Goal: Transaction & Acquisition: Purchase product/service

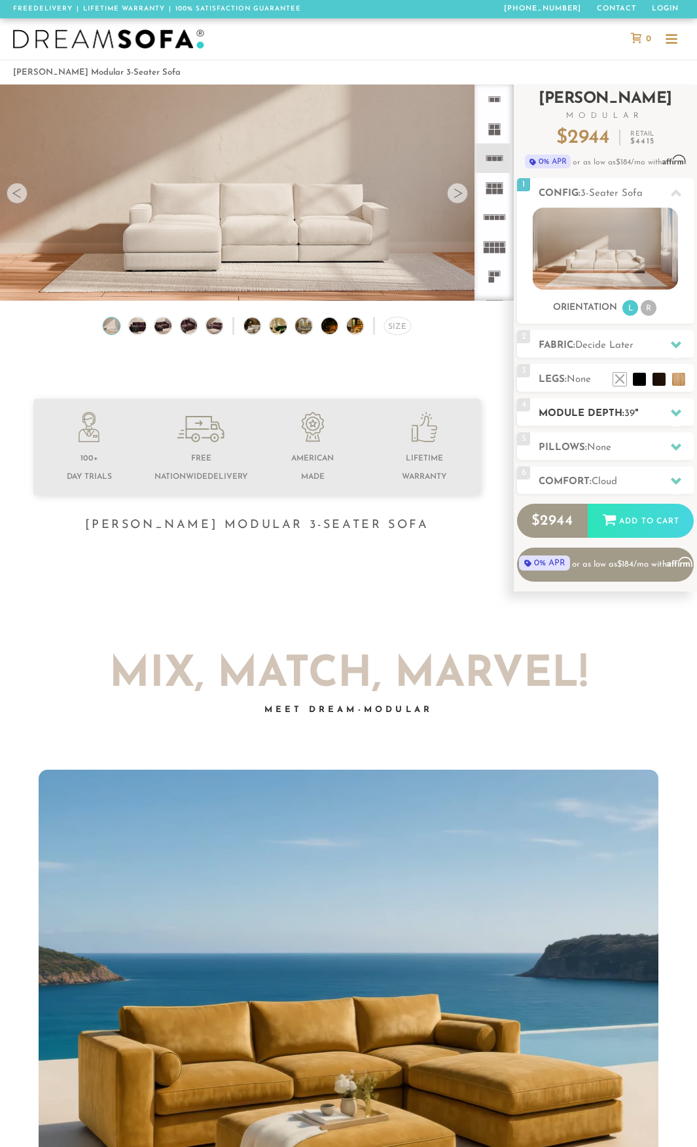
click at [602, 409] on h2 "Module Depth: 39 "" at bounding box center [616, 413] width 155 height 15
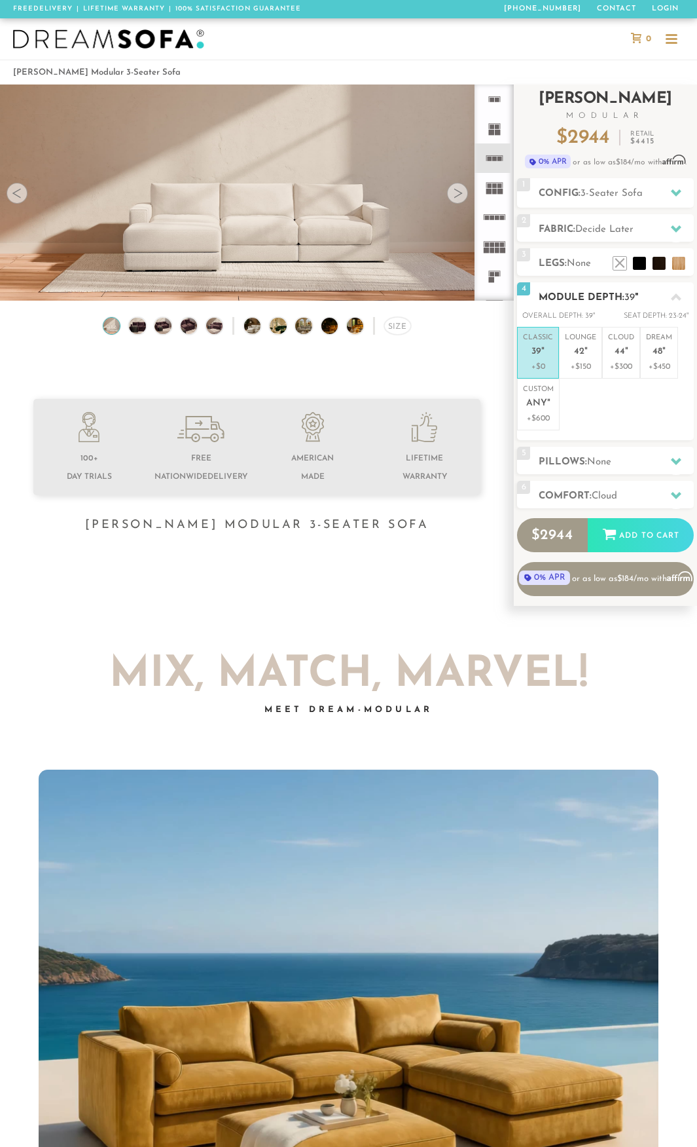
click at [572, 297] on h2 "Module Depth: 39 "" at bounding box center [616, 297] width 155 height 15
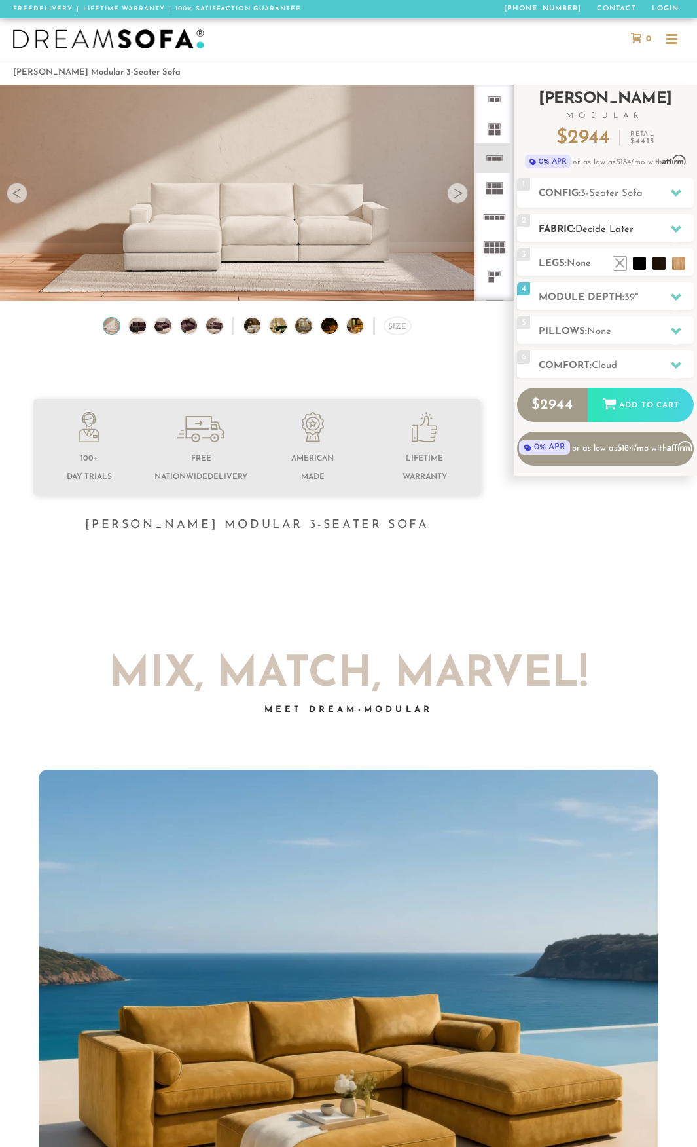
click at [572, 219] on div "2 Fabric: Decide Later" at bounding box center [605, 228] width 177 height 28
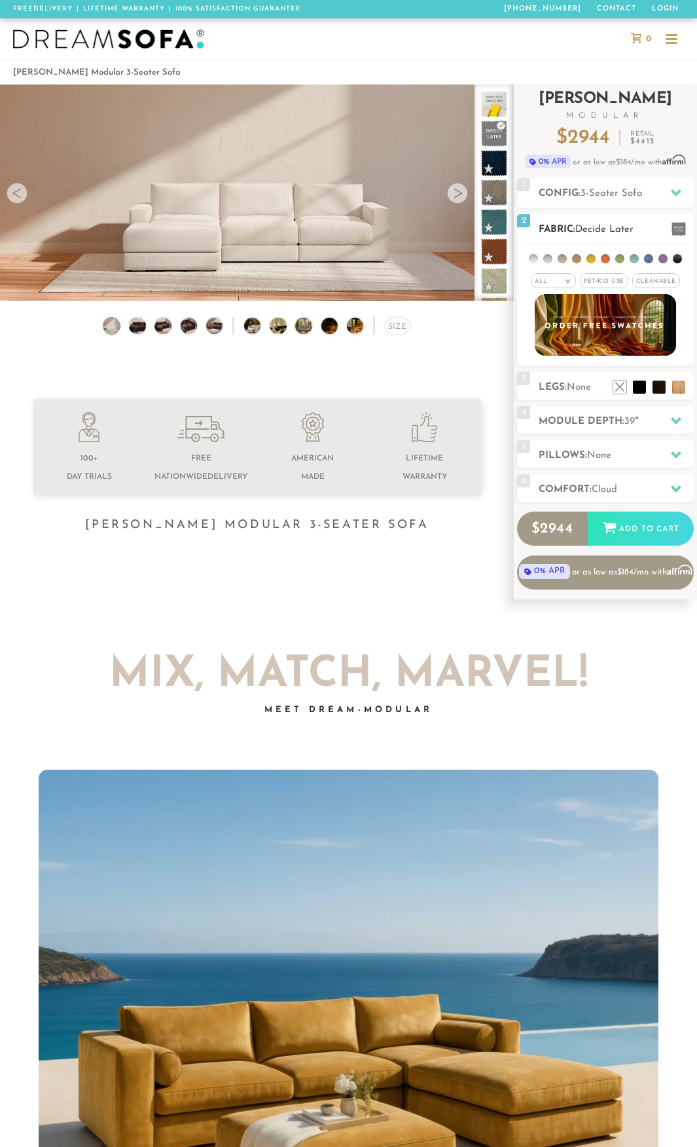
click at [674, 261] on li at bounding box center [677, 258] width 9 height 9
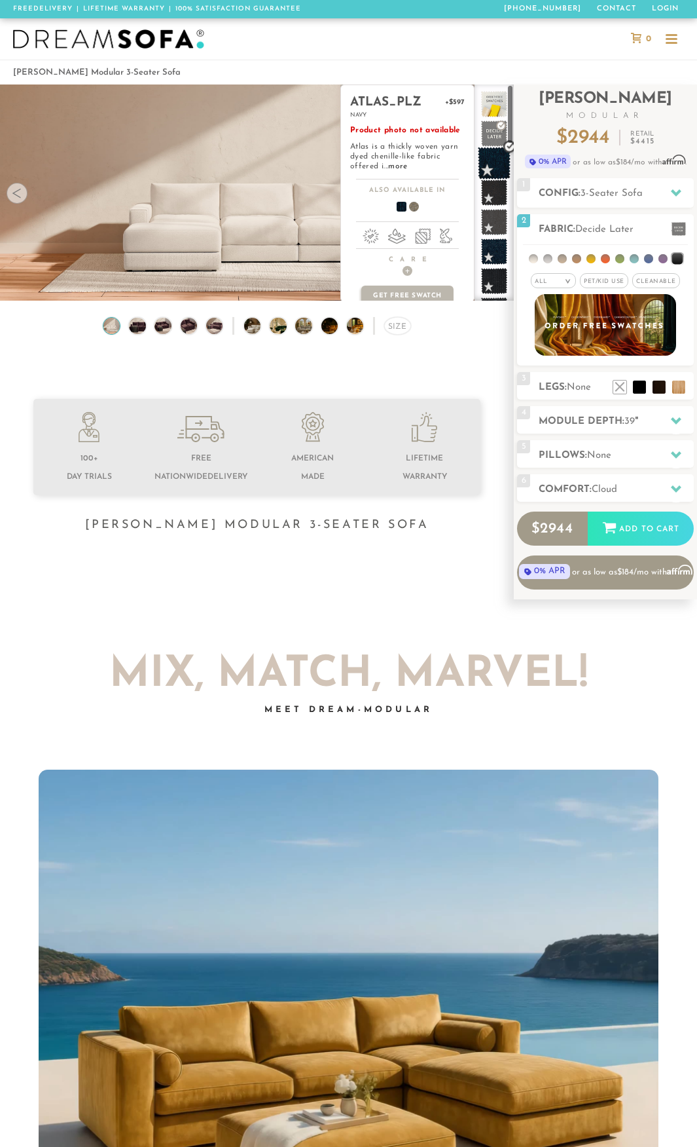
click at [489, 160] on span at bounding box center [494, 163] width 33 height 33
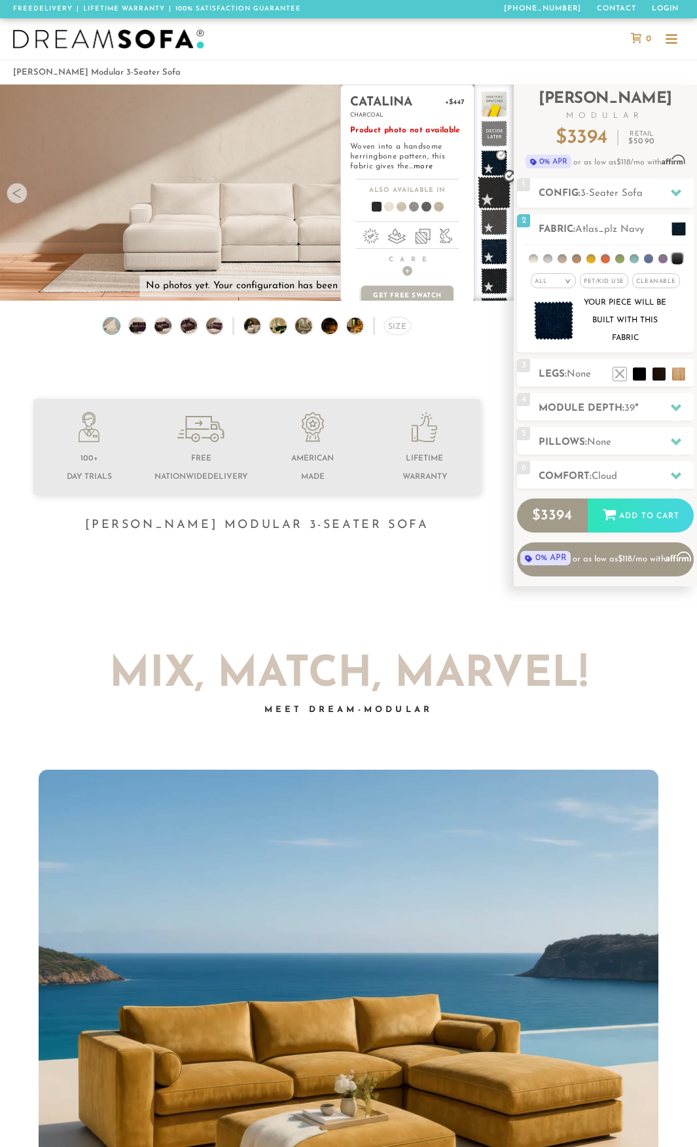
click at [496, 194] on span at bounding box center [494, 192] width 33 height 33
click at [502, 221] on span at bounding box center [494, 222] width 33 height 33
click at [502, 255] on span at bounding box center [494, 251] width 33 height 33
click at [498, 275] on span at bounding box center [494, 281] width 33 height 33
click at [495, 299] on span at bounding box center [494, 310] width 33 height 33
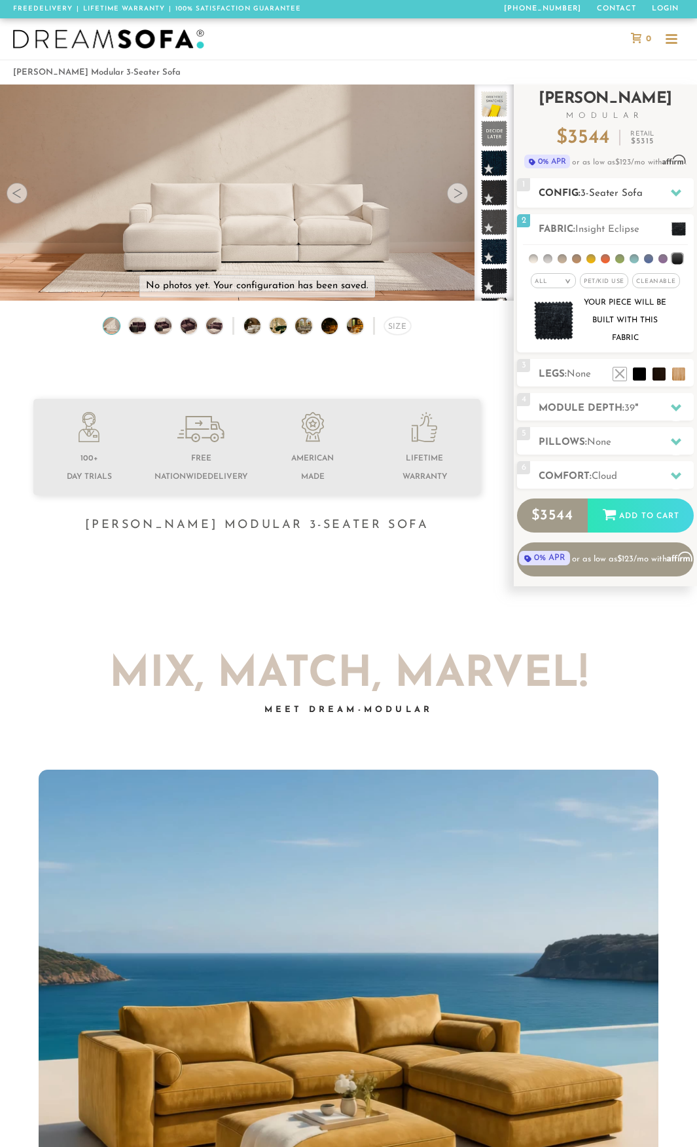
click at [580, 188] on h2 "Config: 3-Seater Sofa" at bounding box center [616, 193] width 155 height 15
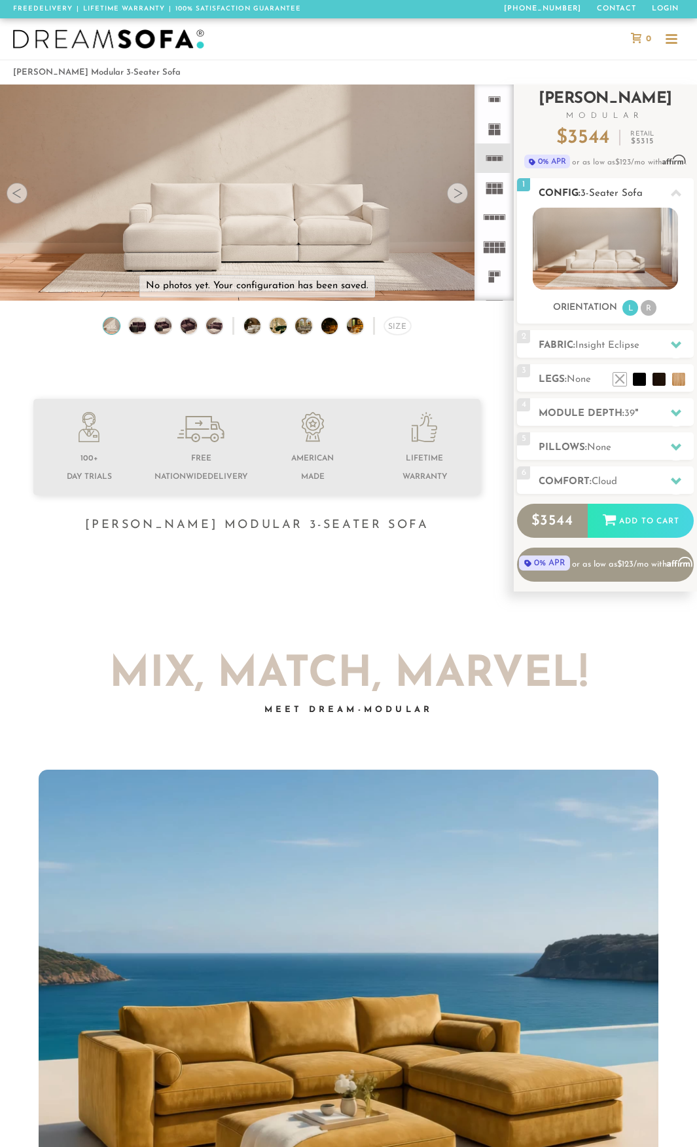
click at [646, 308] on li "R" at bounding box center [649, 308] width 16 height 16
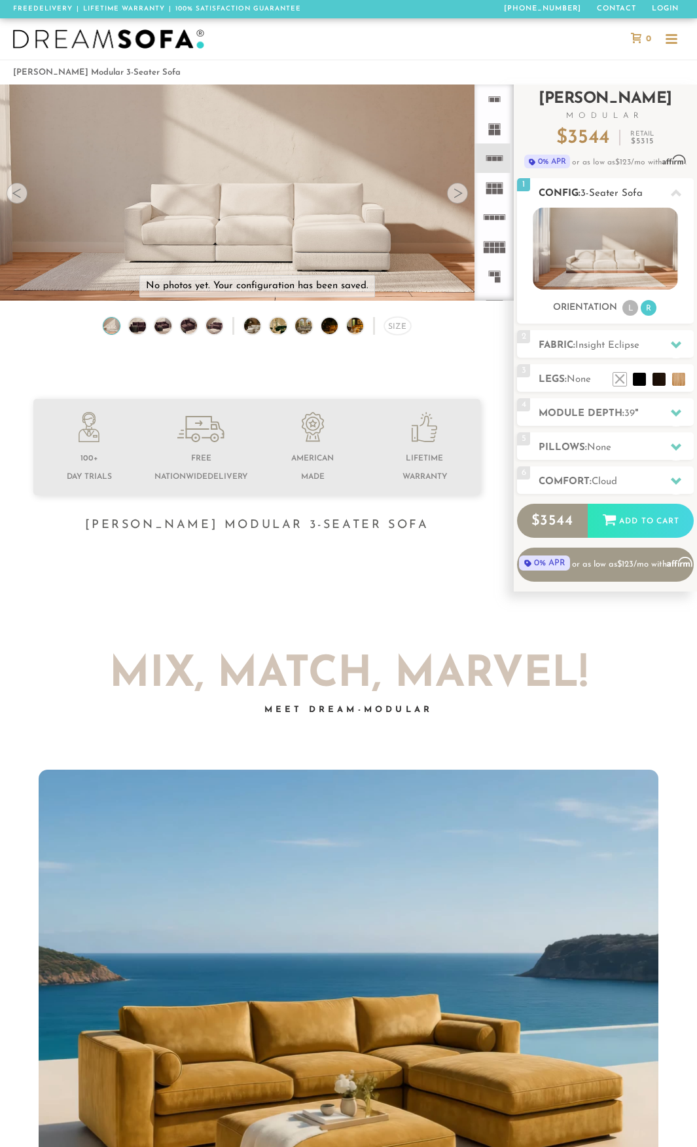
click at [633, 308] on li "L" at bounding box center [631, 308] width 16 height 16
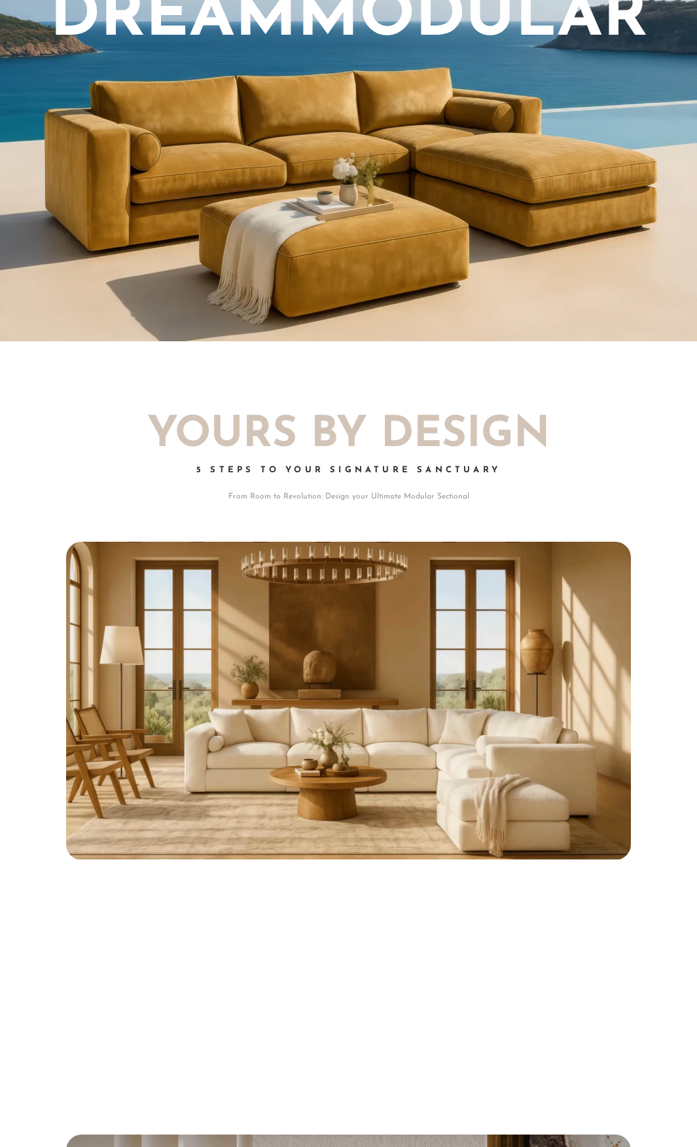
drag, startPoint x: 17, startPoint y: 577, endPoint x: 20, endPoint y: 748, distance: 170.9
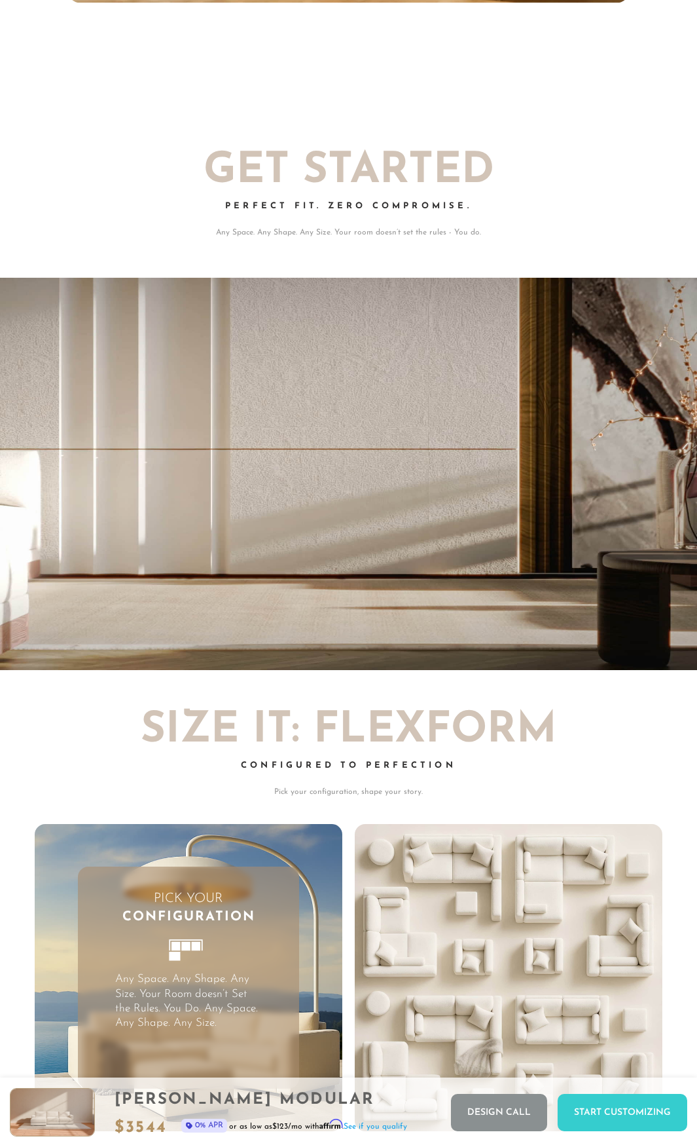
scroll to position [12985, 688]
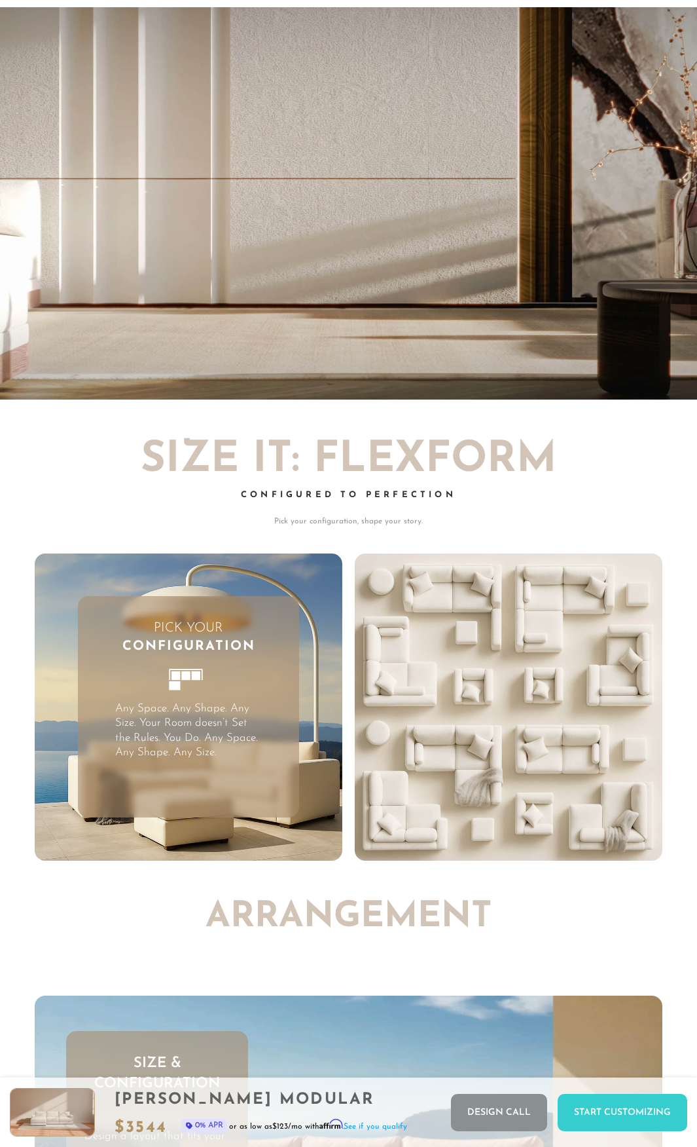
drag, startPoint x: 4, startPoint y: 202, endPoint x: 6, endPoint y: 314, distance: 112.6
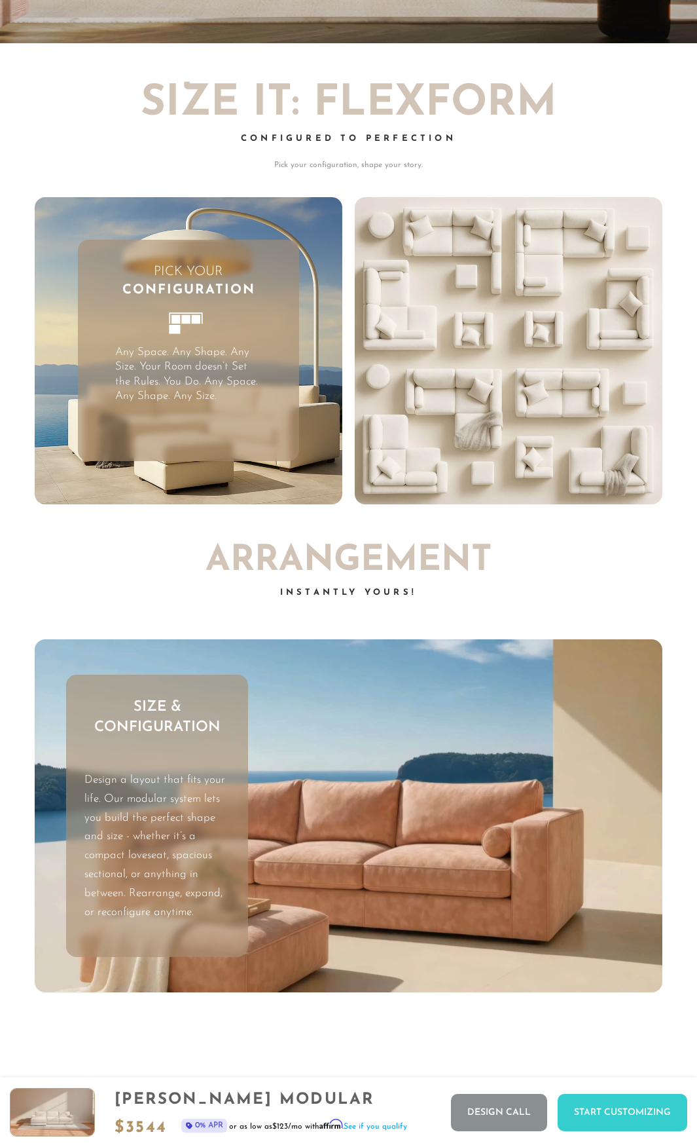
drag, startPoint x: 28, startPoint y: 209, endPoint x: 24, endPoint y: 371, distance: 162.5
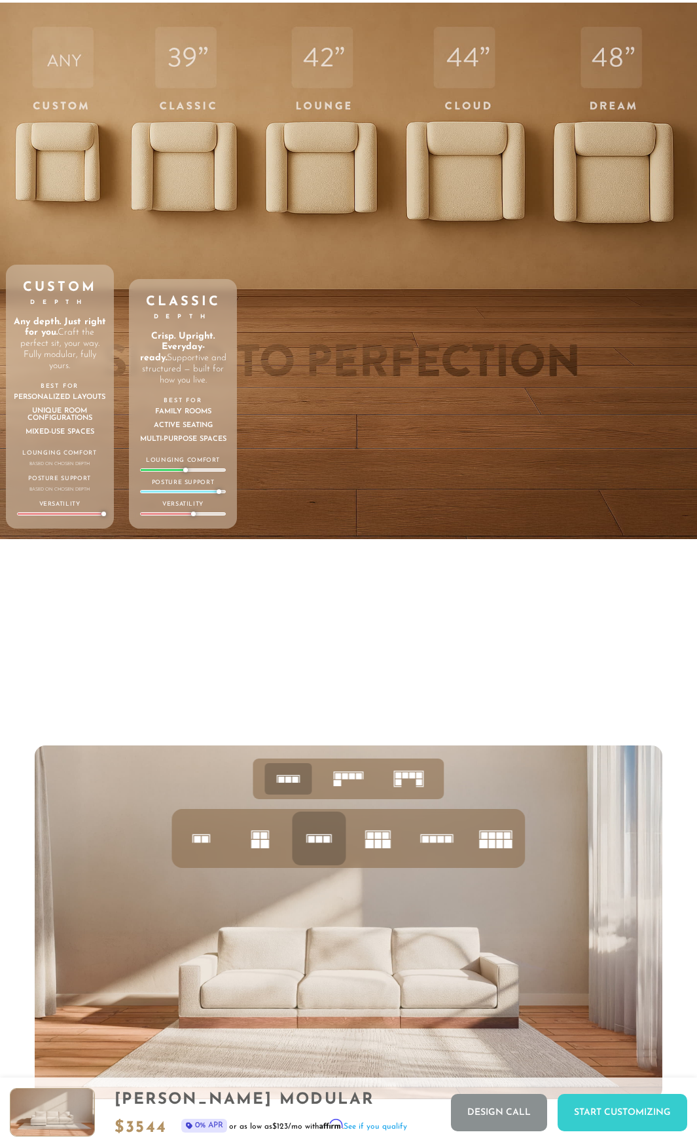
drag, startPoint x: 43, startPoint y: 588, endPoint x: 82, endPoint y: 786, distance: 201.5
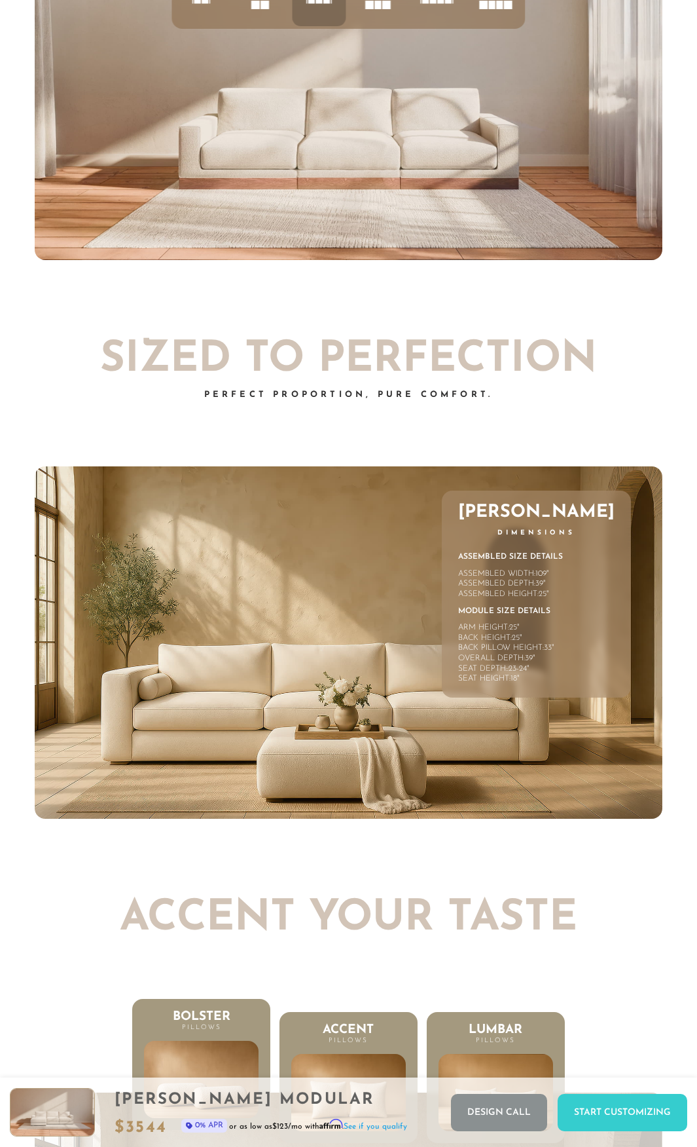
drag, startPoint x: 50, startPoint y: 517, endPoint x: 86, endPoint y: 704, distance: 190.2
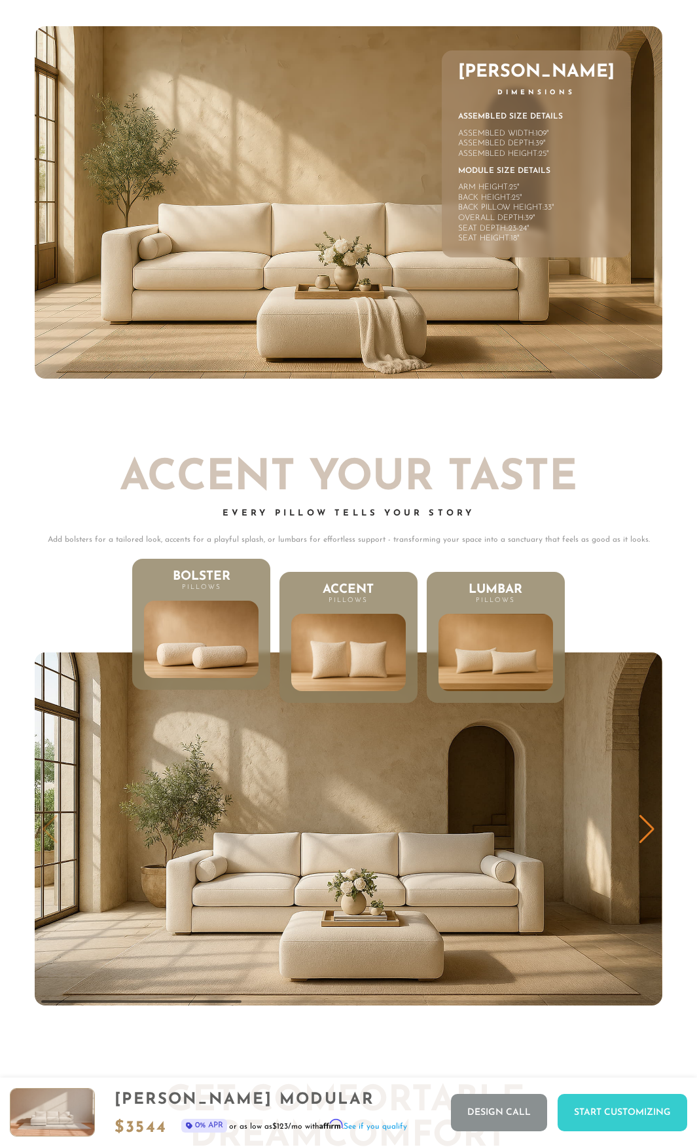
drag, startPoint x: 82, startPoint y: 501, endPoint x: 82, endPoint y: 281, distance: 220.0
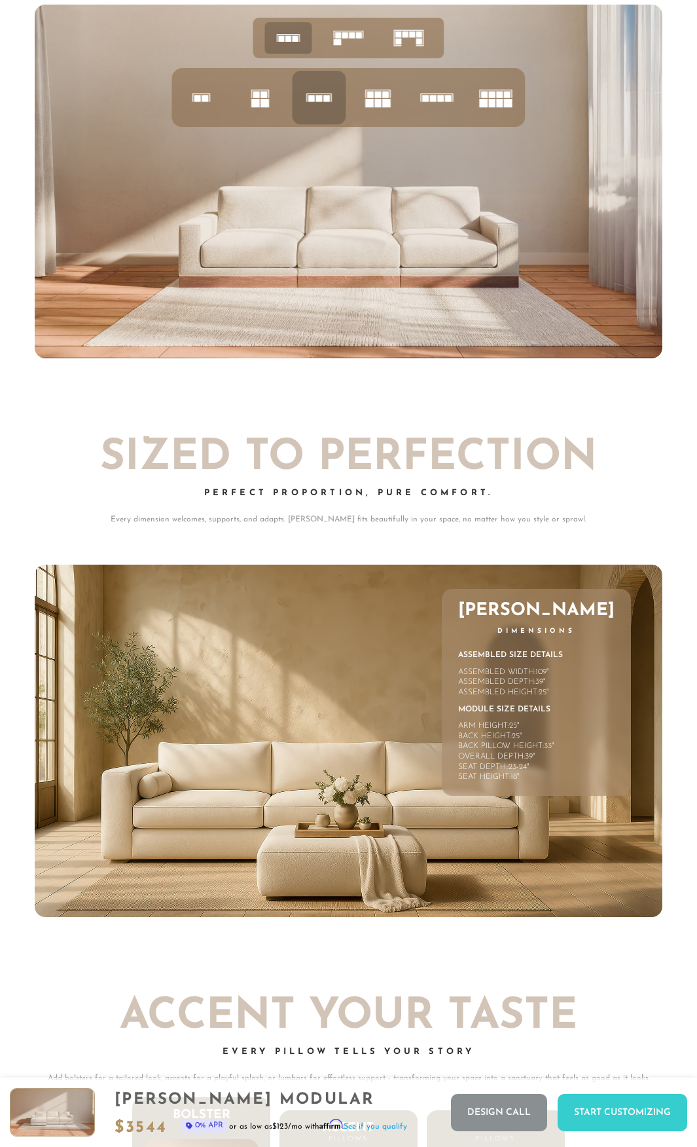
click at [490, 96] on icon at bounding box center [496, 97] width 45 height 45
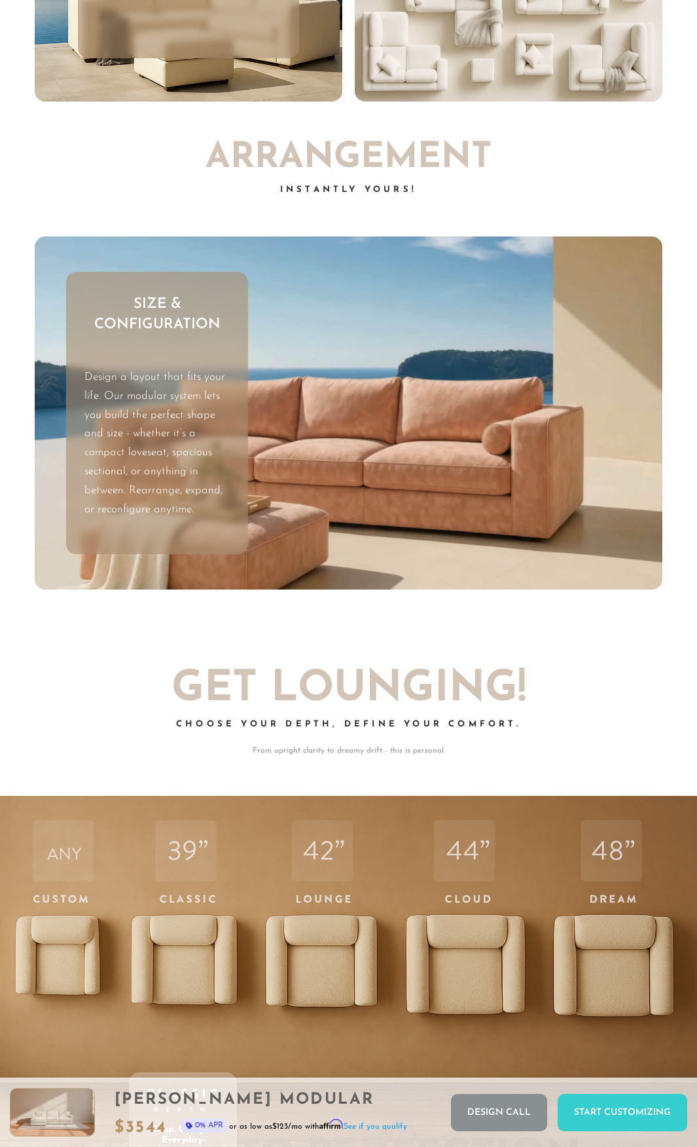
drag, startPoint x: 3, startPoint y: 445, endPoint x: 0, endPoint y: 170, distance: 275.1
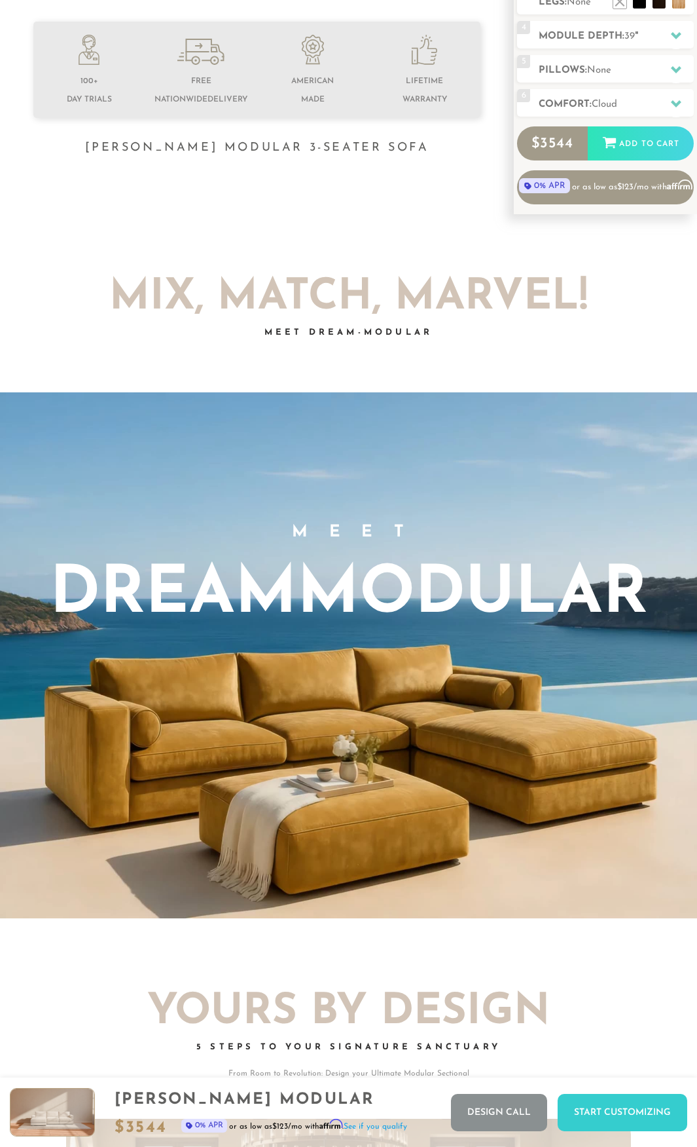
scroll to position [0, 0]
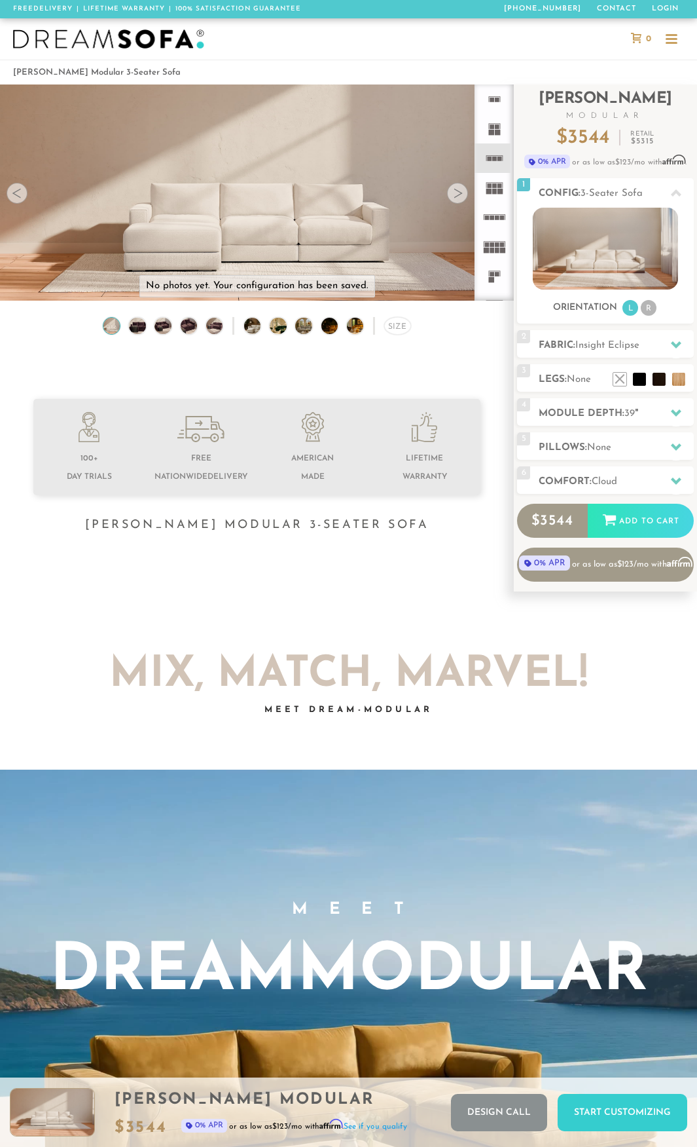
drag, startPoint x: 43, startPoint y: 177, endPoint x: 69, endPoint y: -11, distance: 189.8
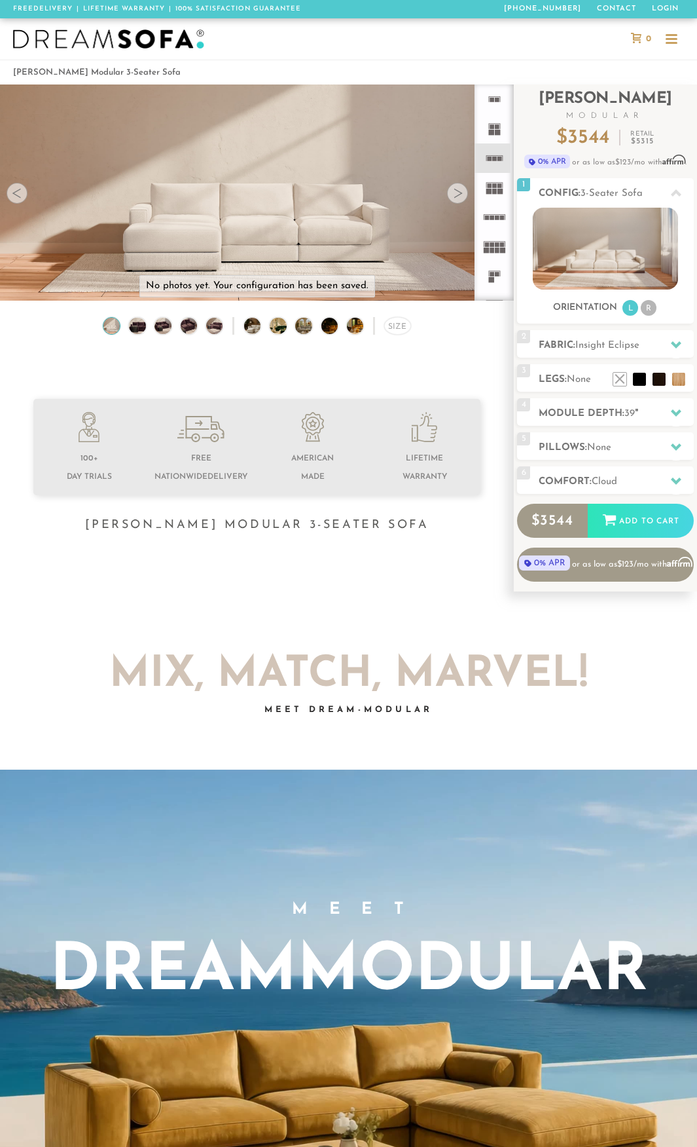
click at [108, 43] on img at bounding box center [108, 39] width 191 height 20
